Goal: Find contact information: Find contact information

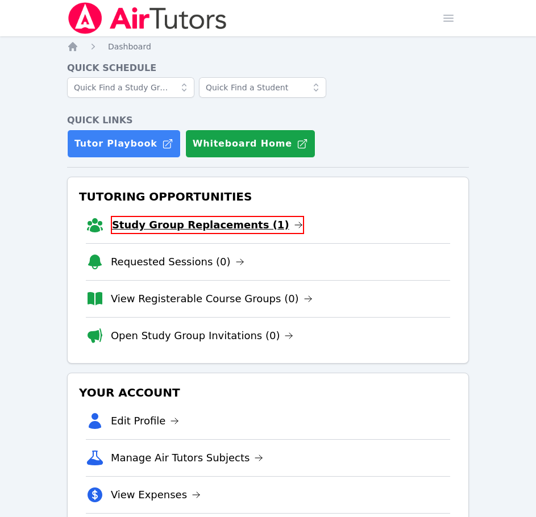
click at [158, 231] on link "Study Group Replacements (1)" at bounding box center [207, 225] width 193 height 18
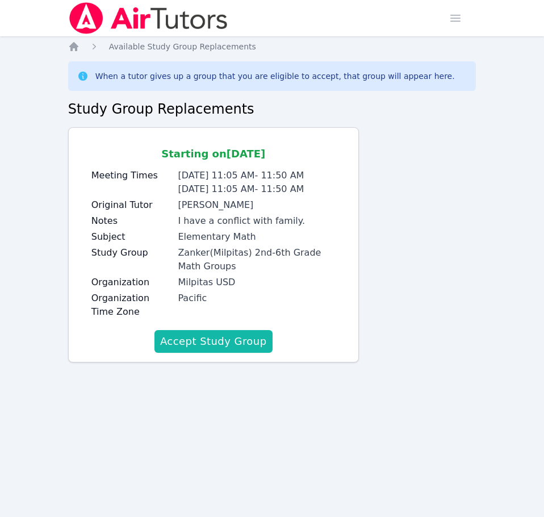
click at [251, 341] on button "Accept Study Group" at bounding box center [214, 341] width 118 height 23
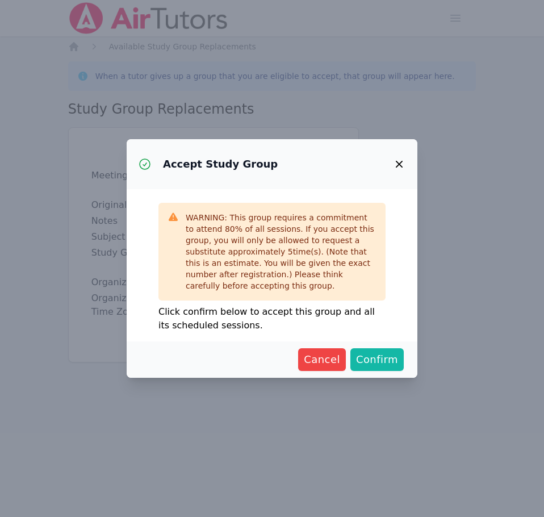
click at [393, 360] on span "Confirm" at bounding box center [377, 360] width 42 height 16
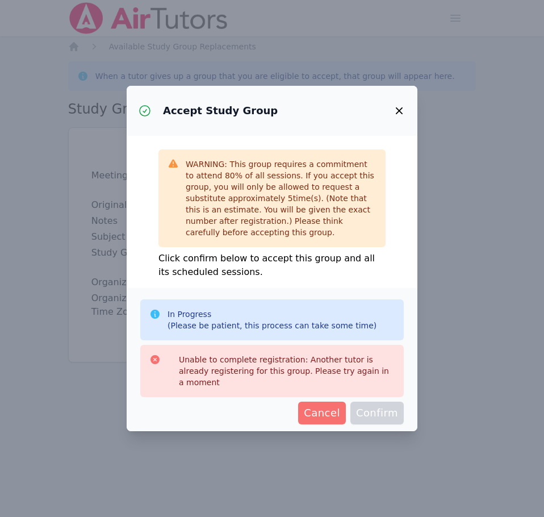
click at [332, 407] on span "Cancel" at bounding box center [322, 413] width 36 height 16
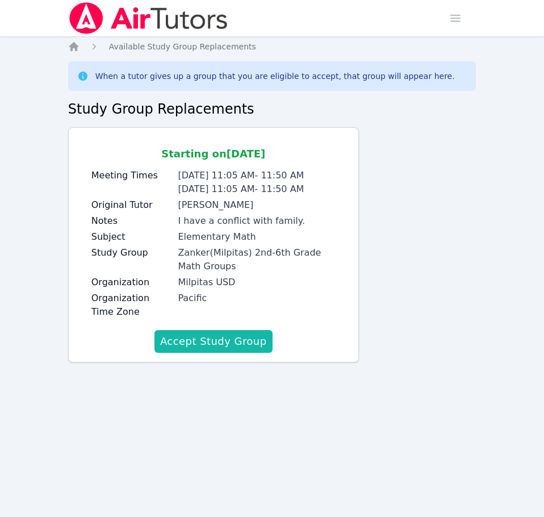
click at [243, 339] on button "Accept Study Group" at bounding box center [214, 341] width 118 height 23
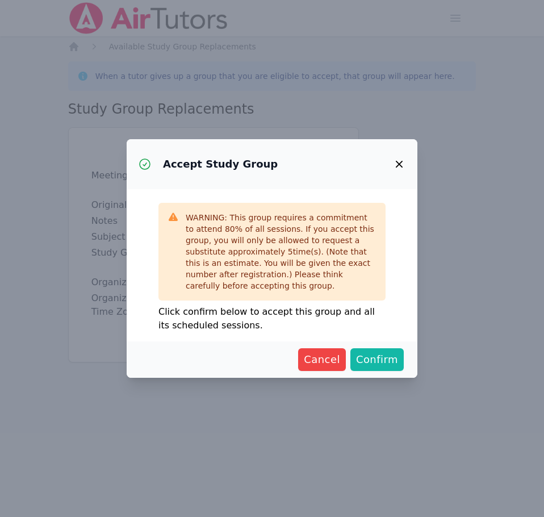
click at [382, 369] on button "Confirm" at bounding box center [376, 359] width 53 height 23
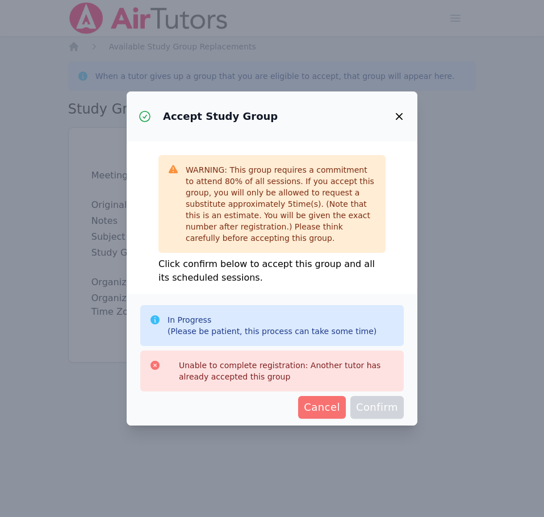
click at [316, 401] on span "Cancel" at bounding box center [322, 407] width 36 height 16
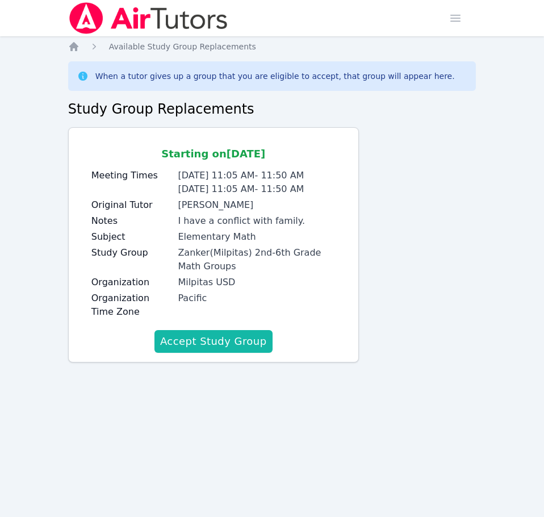
click at [238, 344] on button "Accept Study Group" at bounding box center [214, 341] width 118 height 23
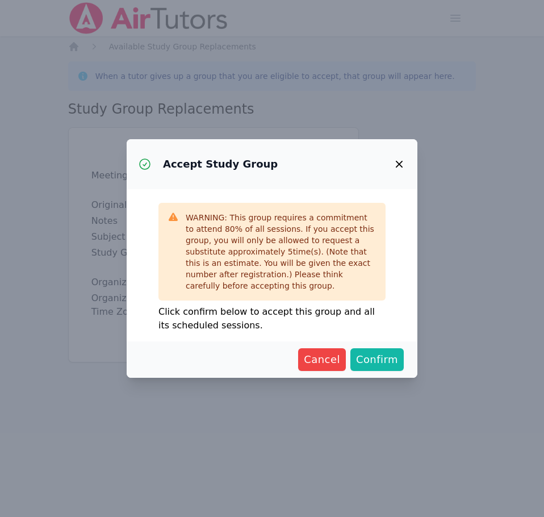
click at [375, 361] on span "Confirm" at bounding box center [377, 360] width 42 height 16
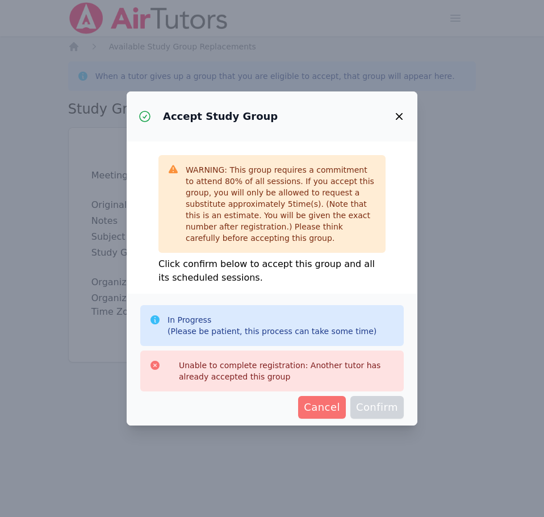
click at [336, 407] on span "Cancel" at bounding box center [322, 407] width 36 height 16
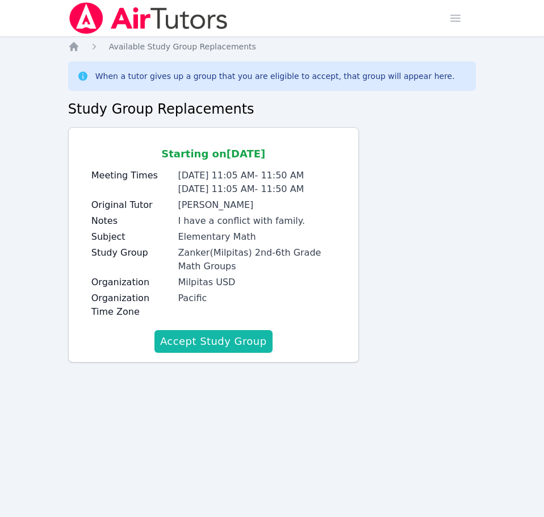
click at [229, 340] on button "Accept Study Group" at bounding box center [214, 341] width 118 height 23
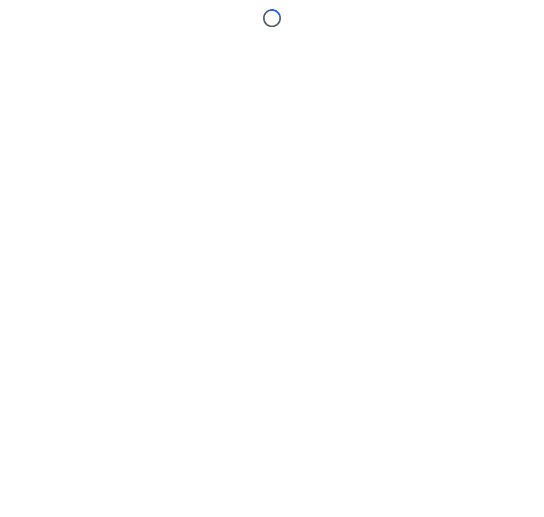
click at [373, 363] on body "Loading..." at bounding box center [272, 258] width 544 height 517
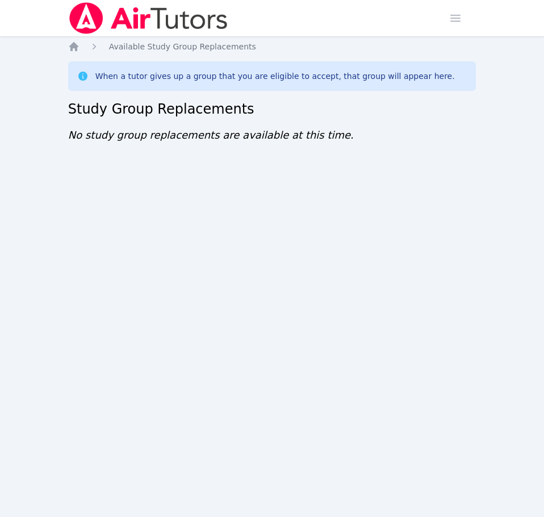
click at [107, 16] on img at bounding box center [148, 18] width 161 height 32
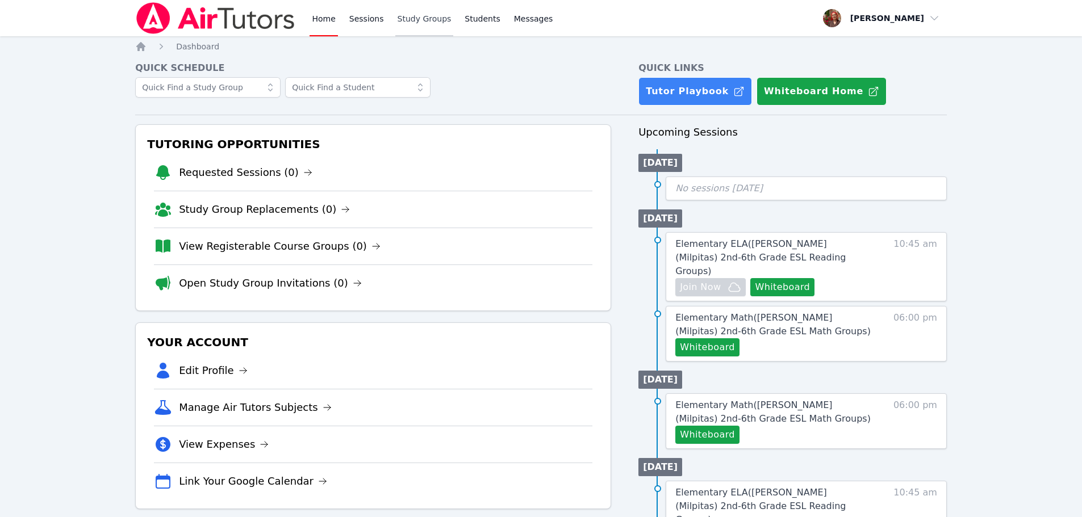
click at [406, 18] on link "Study Groups" at bounding box center [424, 18] width 59 height 36
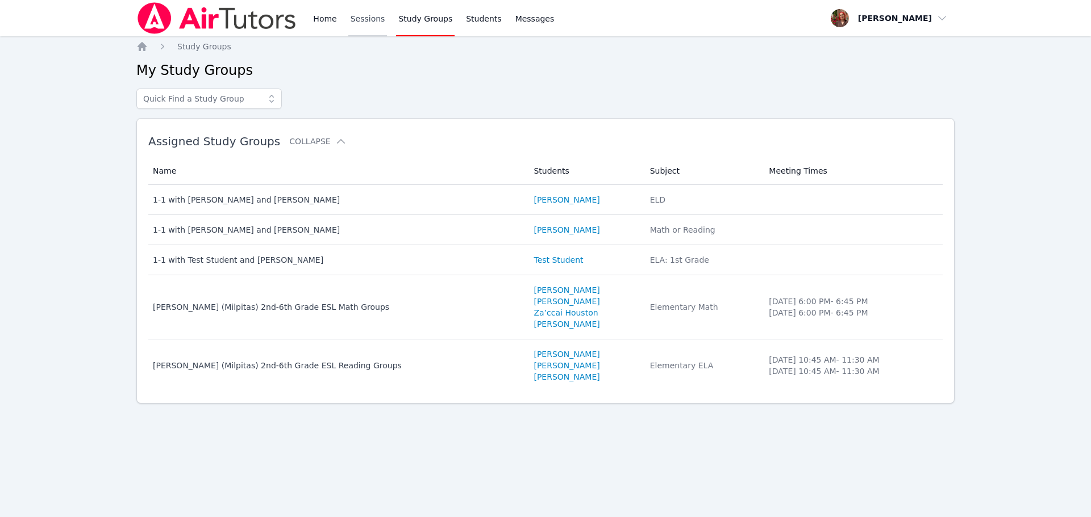
click at [352, 21] on link "Sessions" at bounding box center [367, 18] width 39 height 36
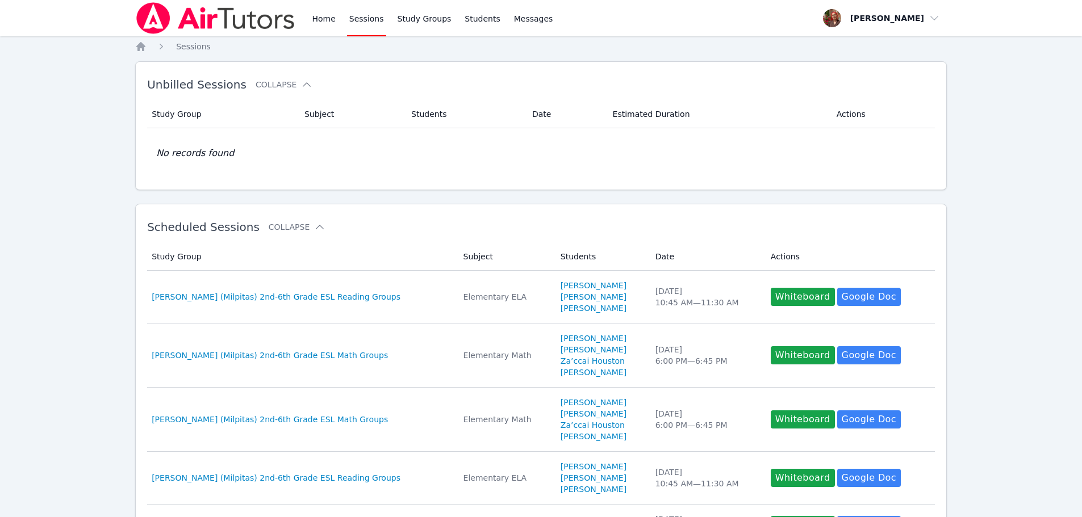
click at [236, 22] on img at bounding box center [215, 18] width 161 height 32
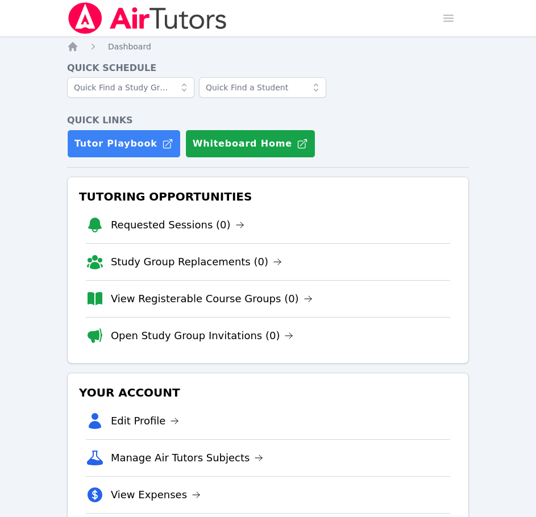
click at [419, 82] on div at bounding box center [268, 90] width 402 height 27
click at [176, 27] on img at bounding box center [147, 18] width 161 height 32
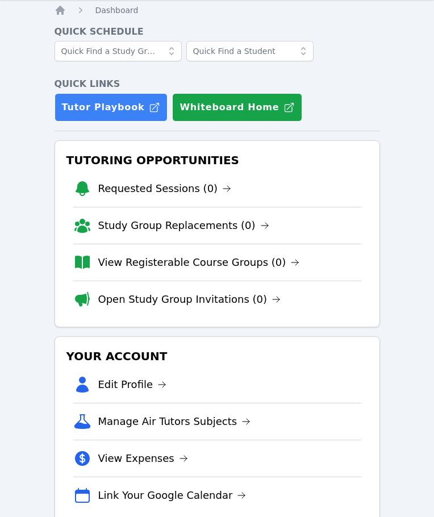
scroll to position [57, 0]
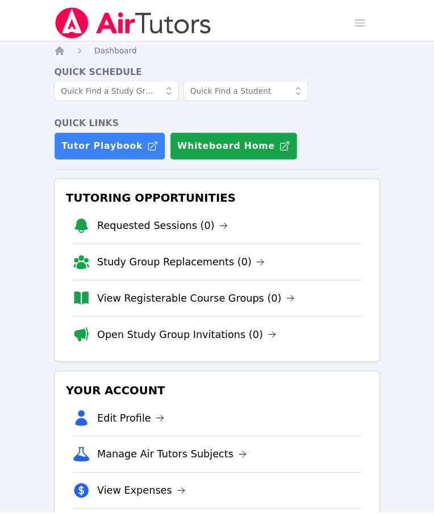
scroll to position [57, 0]
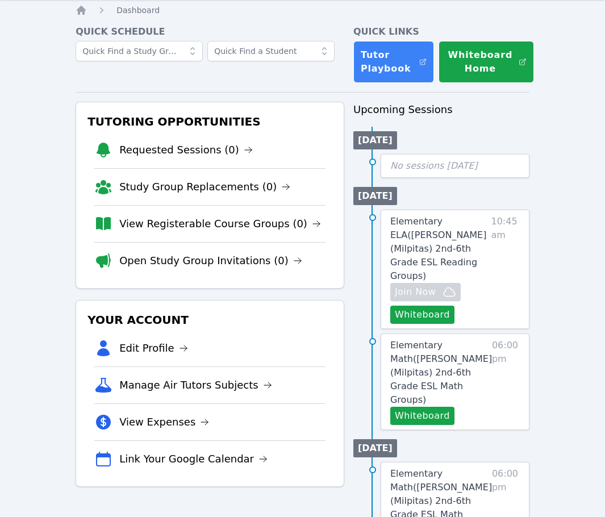
scroll to position [57, 0]
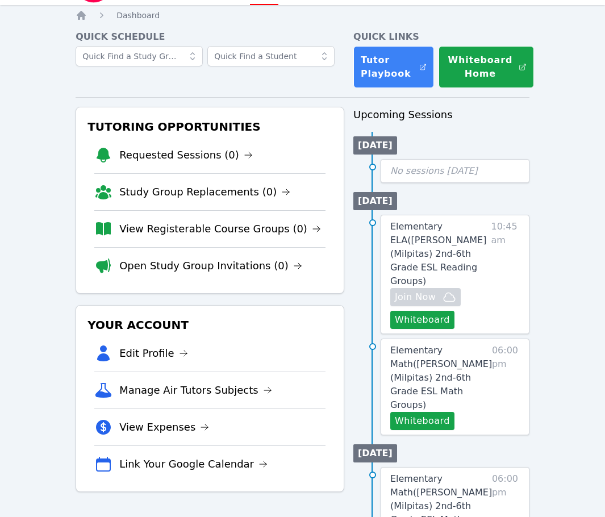
scroll to position [57, 0]
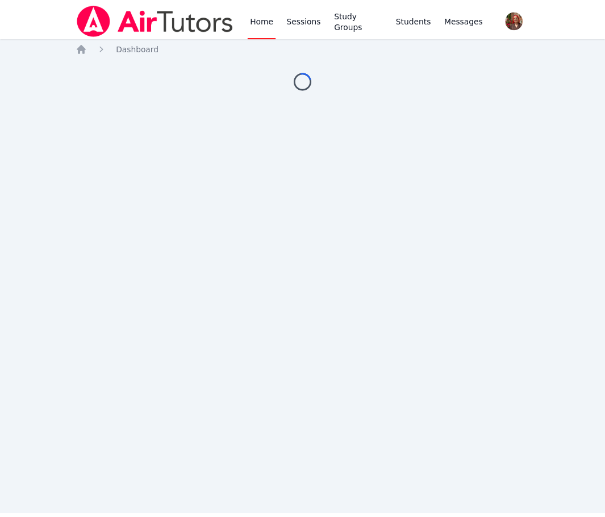
scroll to position [57, 0]
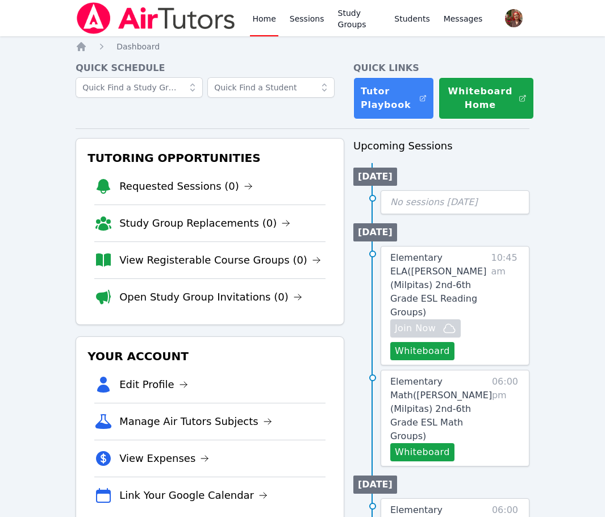
click at [133, 15] on img at bounding box center [156, 18] width 161 height 32
click at [154, 18] on img at bounding box center [156, 18] width 161 height 32
click at [253, 108] on div "Quick Schedule" at bounding box center [210, 90] width 269 height 58
click at [128, 30] on img at bounding box center [156, 18] width 161 height 32
click at [123, 23] on img at bounding box center [156, 18] width 161 height 32
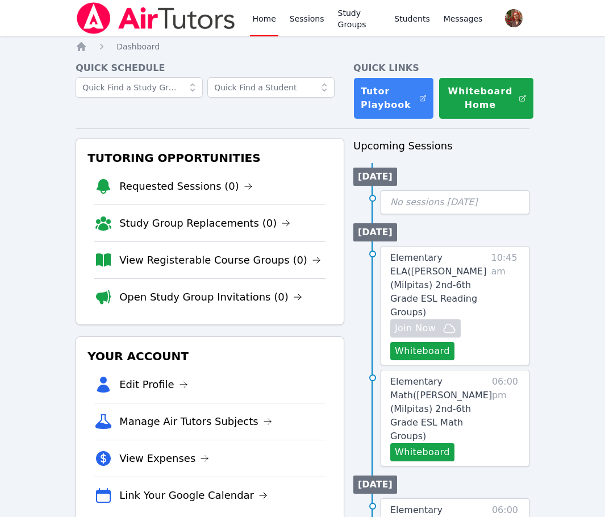
click at [123, 23] on img at bounding box center [156, 18] width 161 height 32
click at [90, 30] on img at bounding box center [156, 18] width 161 height 32
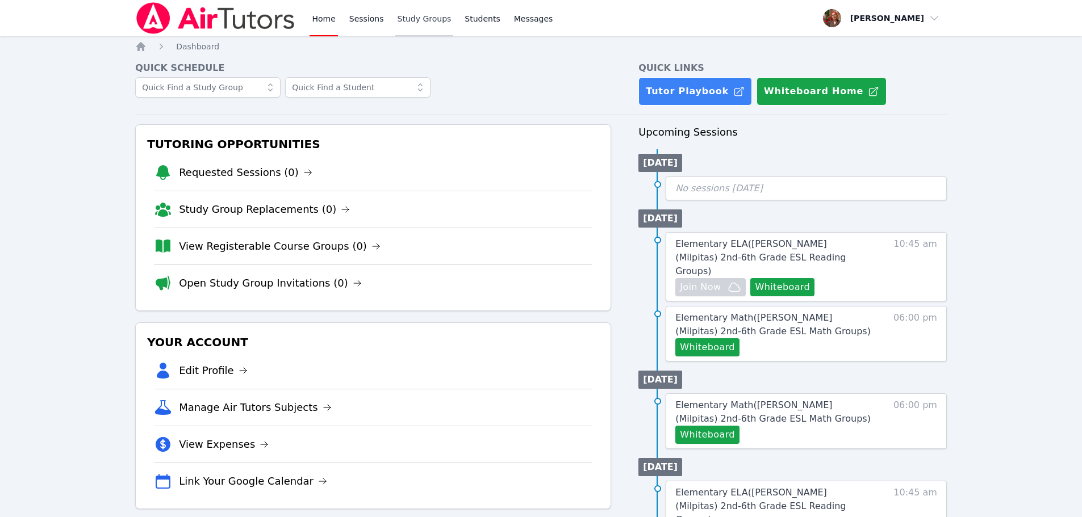
click at [396, 25] on link "Study Groups" at bounding box center [424, 18] width 59 height 36
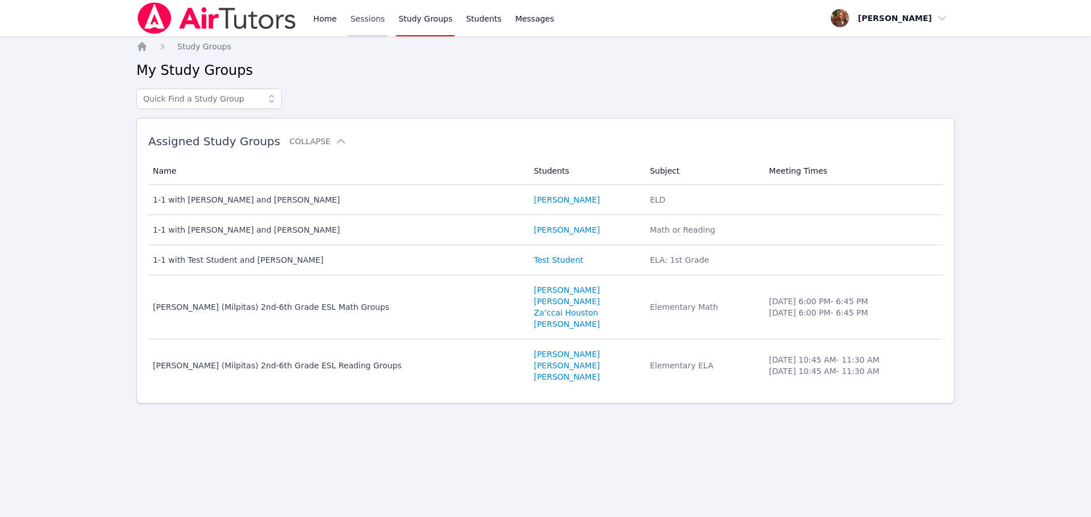
click at [350, 18] on link "Sessions" at bounding box center [367, 18] width 39 height 36
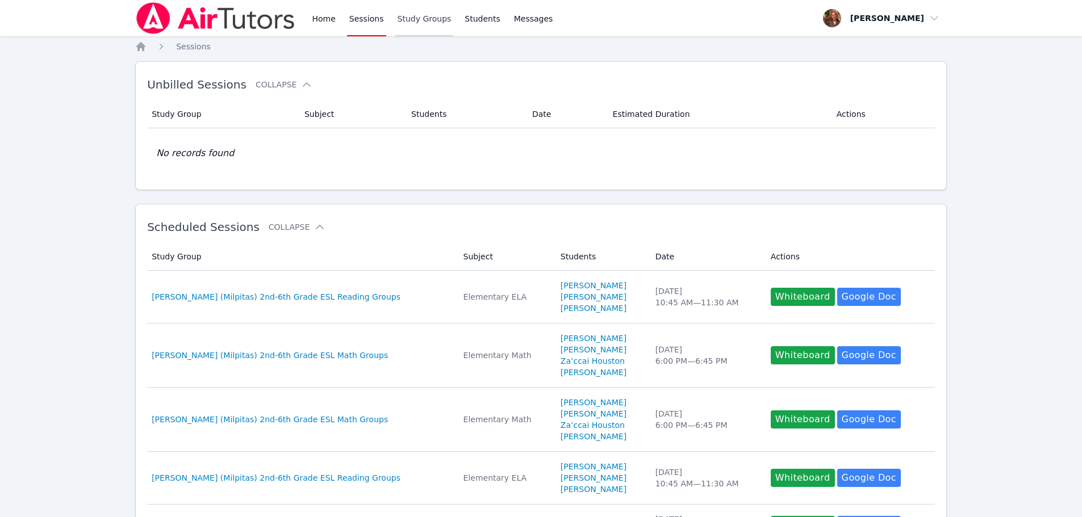
click at [434, 17] on link "Study Groups" at bounding box center [424, 18] width 59 height 36
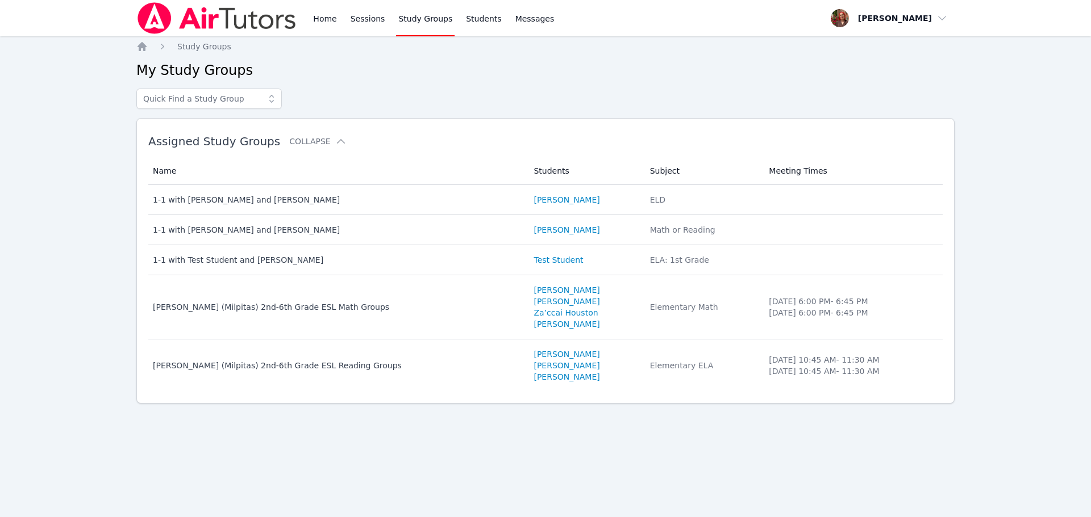
click at [415, 22] on link "Study Groups" at bounding box center [425, 18] width 59 height 36
click at [416, 22] on link "Study Groups" at bounding box center [425, 18] width 59 height 36
click at [385, 22] on div "Home Sessions Study Groups Students Messages" at bounding box center [433, 18] width 245 height 36
click at [469, 11] on link "Students" at bounding box center [484, 18] width 40 height 36
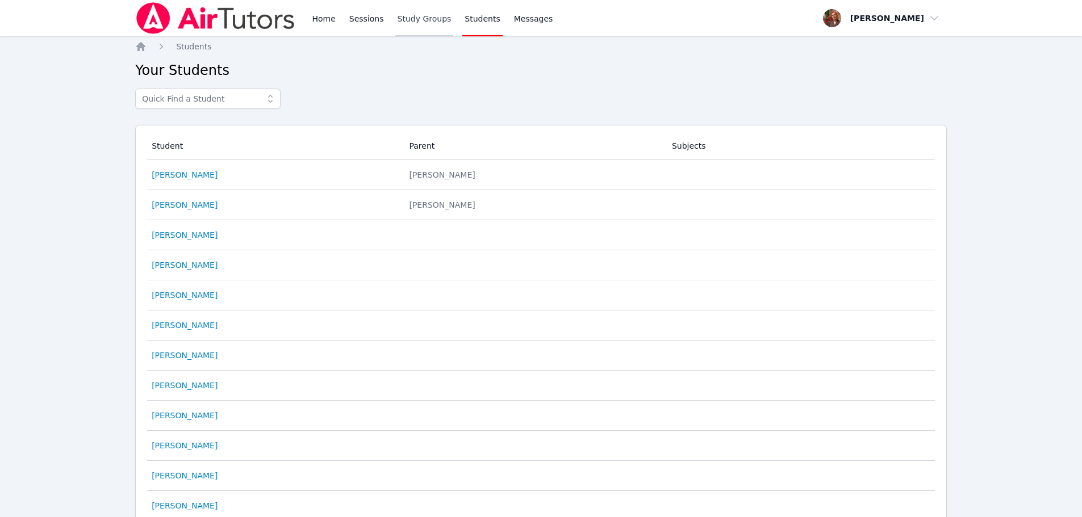
click at [415, 25] on link "Study Groups" at bounding box center [424, 18] width 59 height 36
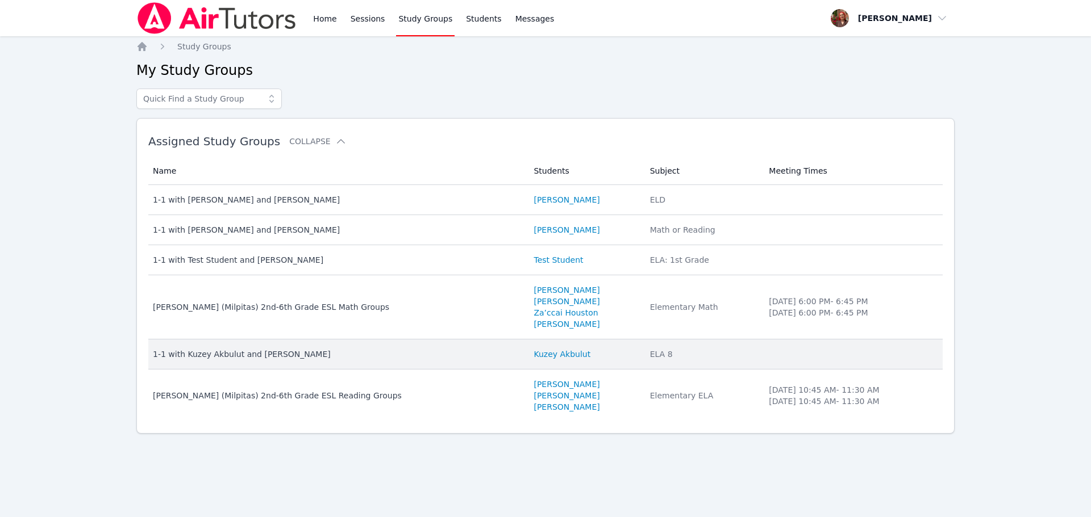
click at [248, 359] on div "1-1 with Kuzey Akbulut and [PERSON_NAME]" at bounding box center [336, 354] width 367 height 11
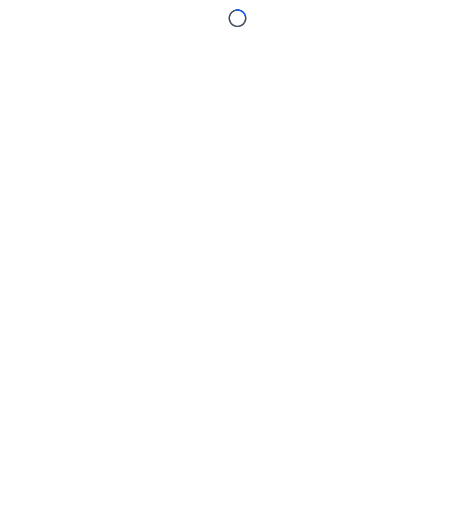
click at [88, 275] on body "Loading..." at bounding box center [237, 258] width 475 height 517
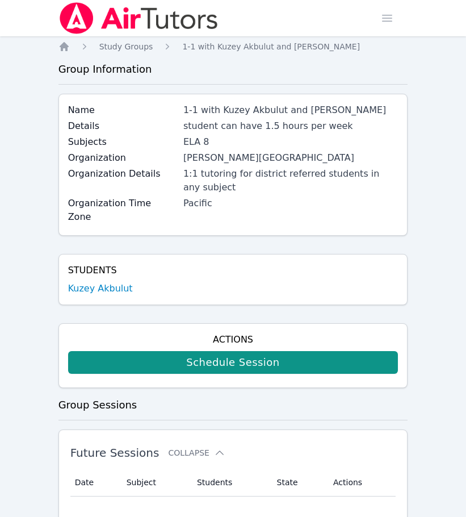
click at [88, 282] on link "Kuzey Akbulut" at bounding box center [100, 289] width 65 height 14
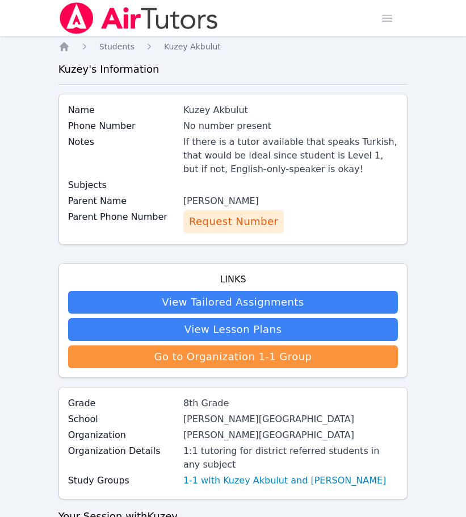
click at [257, 216] on span "Request Number" at bounding box center [233, 222] width 89 height 16
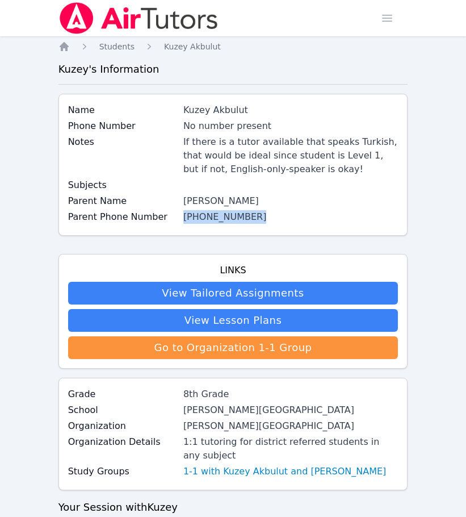
drag, startPoint x: 265, startPoint y: 212, endPoint x: 183, endPoint y: 215, distance: 81.8
click at [183, 215] on div "[PHONE_NUMBER]" at bounding box center [290, 217] width 215 height 14
click at [321, 218] on div "[PHONE_NUMBER]" at bounding box center [290, 217] width 215 height 14
click at [117, 48] on span "Students" at bounding box center [116, 46] width 35 height 9
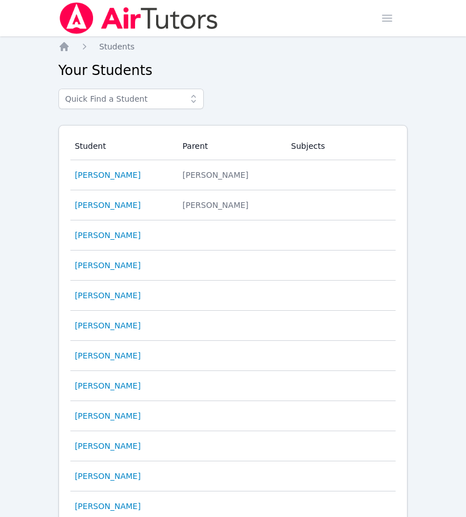
click at [189, 18] on img at bounding box center [139, 18] width 161 height 32
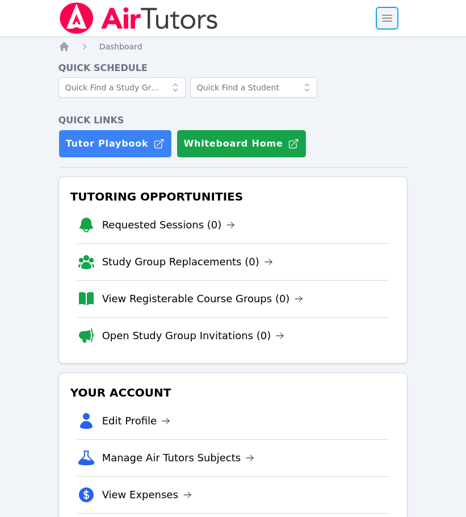
click at [389, 23] on span "button" at bounding box center [387, 18] width 25 height 25
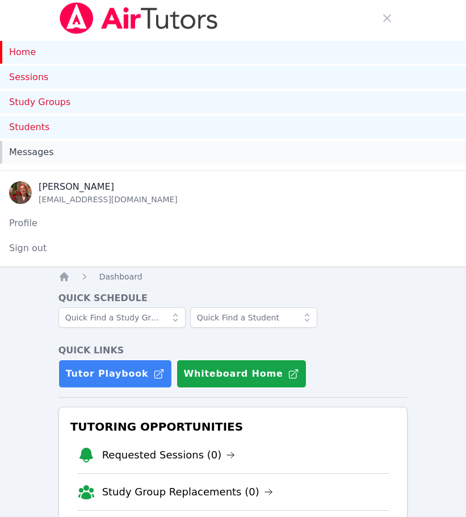
click at [48, 153] on span "Messages" at bounding box center [31, 152] width 44 height 14
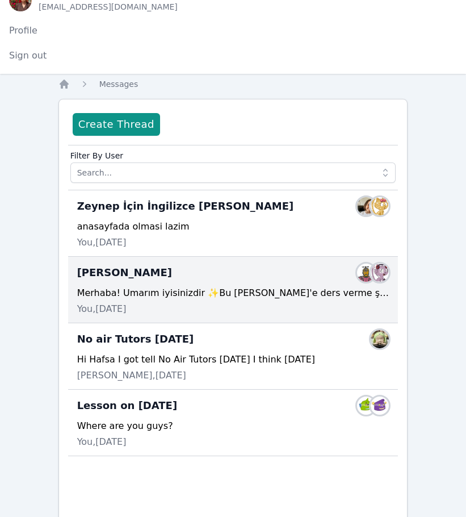
scroll to position [170, 0]
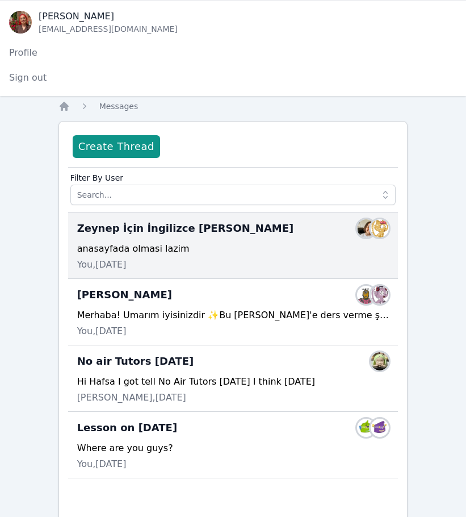
click at [146, 231] on span "Zeynep İçin İngilizce Özel Ders" at bounding box center [185, 228] width 217 height 16
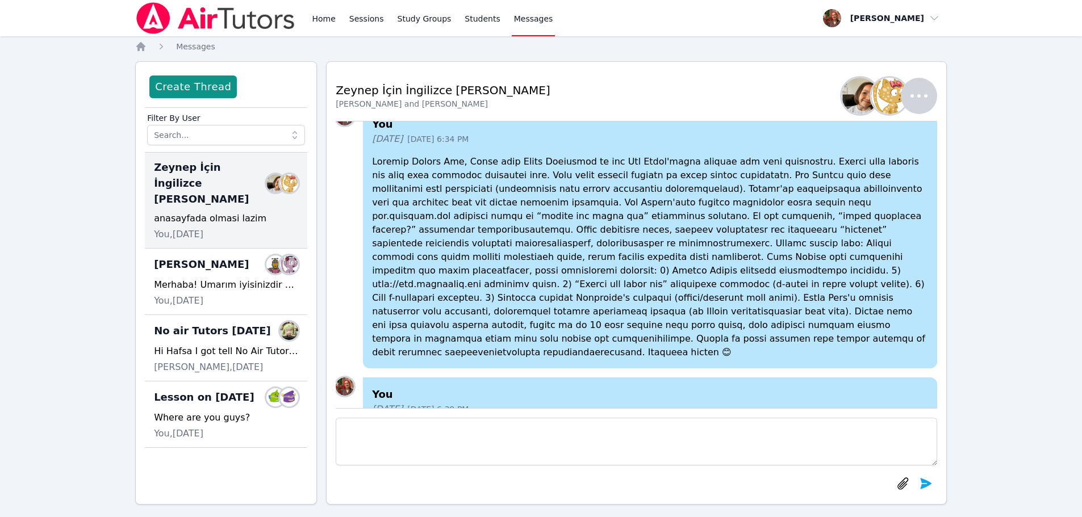
scroll to position [-1245, 0]
click at [429, 17] on link "Study Groups" at bounding box center [424, 18] width 59 height 36
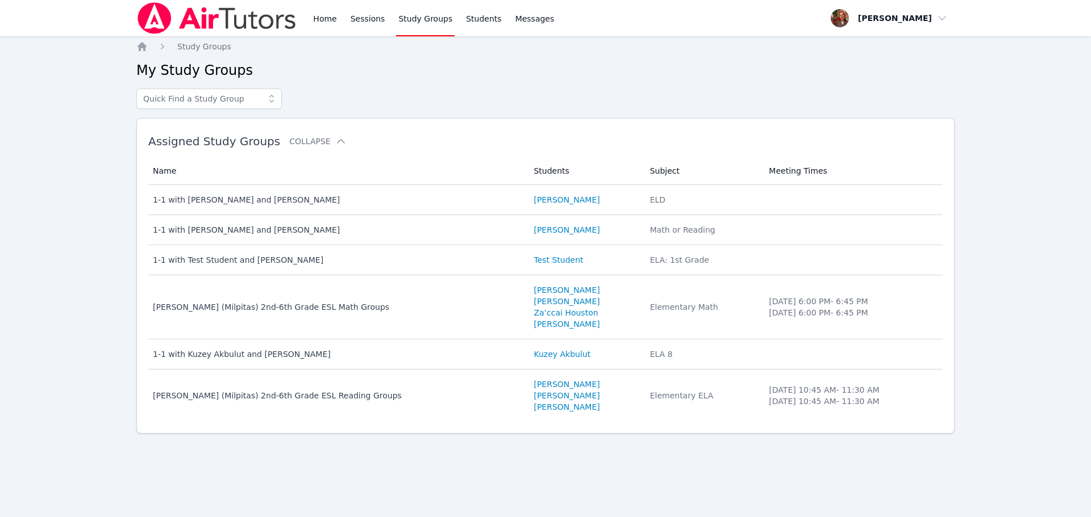
click at [191, 20] on img at bounding box center [216, 18] width 161 height 32
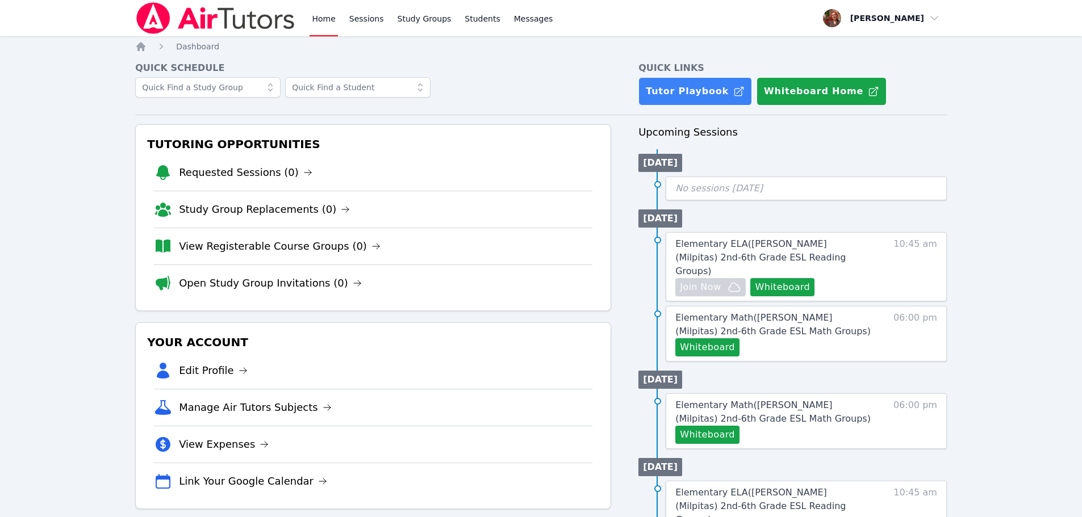
click at [474, 208] on ul "Tue 30 Sep Elementary ELA ( Mattos (Milpitas) 2nd-6th Grade ESL Reading Groups …" at bounding box center [792, 283] width 308 height 157
click at [232, 20] on img at bounding box center [215, 18] width 161 height 32
click at [278, 13] on img at bounding box center [215, 18] width 161 height 32
click at [160, 15] on img at bounding box center [215, 18] width 161 height 32
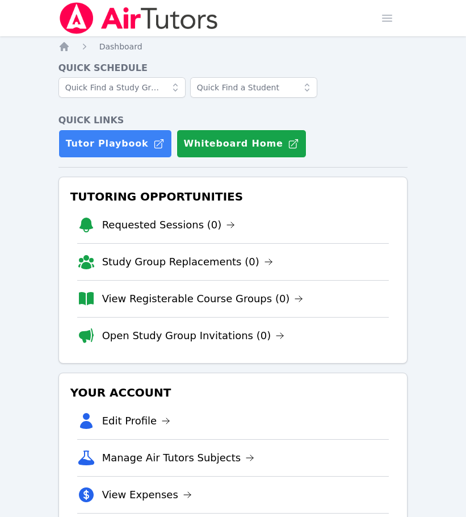
click at [127, 22] on img at bounding box center [139, 18] width 161 height 32
